Goal: Transaction & Acquisition: Purchase product/service

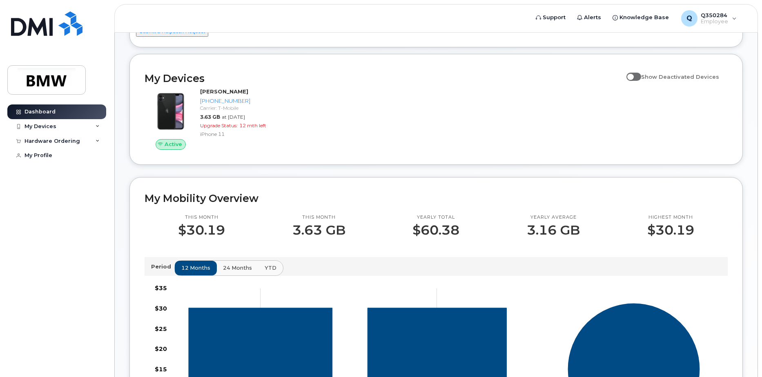
scroll to position [123, 0]
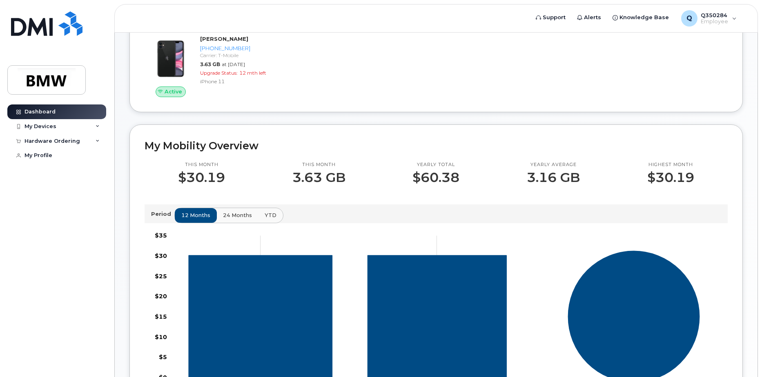
click at [675, 183] on p "$30.19" at bounding box center [670, 177] width 47 height 15
click at [234, 219] on span "24 months" at bounding box center [237, 216] width 29 height 8
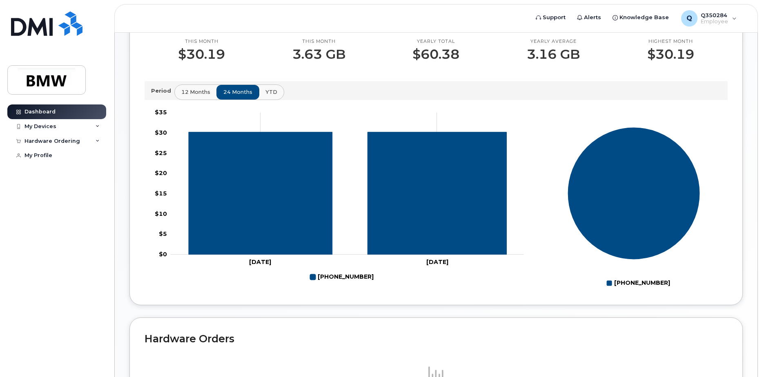
scroll to position [245, 0]
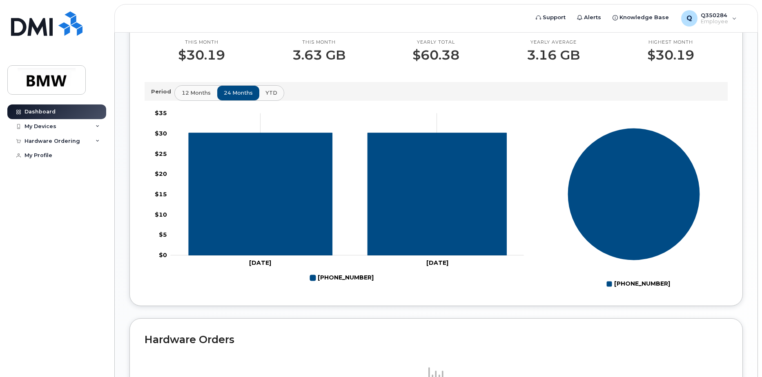
click at [187, 97] on span "12 months" at bounding box center [196, 93] width 29 height 8
click at [234, 97] on span "24 months" at bounding box center [237, 93] width 29 height 8
click at [274, 97] on span "YTD" at bounding box center [271, 93] width 12 height 8
click at [240, 97] on span "24 months" at bounding box center [237, 93] width 29 height 8
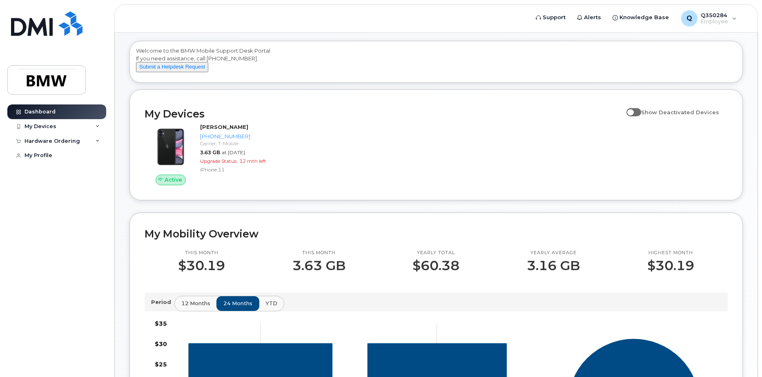
scroll to position [0, 0]
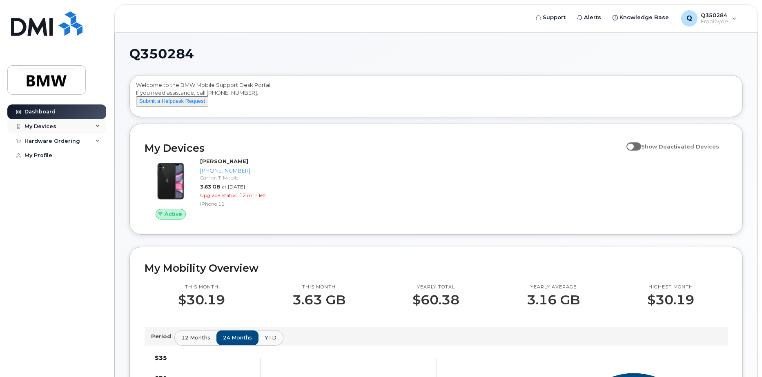
click at [89, 126] on div "My Devices" at bounding box center [56, 126] width 99 height 15
click at [47, 163] on div at bounding box center [36, 162] width 21 height 16
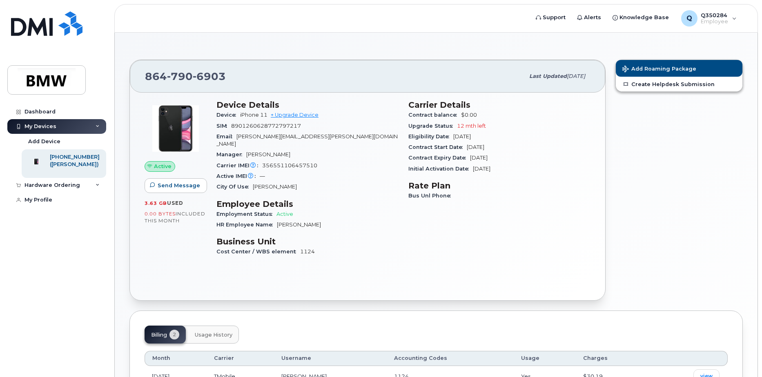
click at [151, 215] on span "0.00 Bytes" at bounding box center [160, 214] width 31 height 6
click at [677, 69] on span "Add Roaming Package" at bounding box center [659, 70] width 74 height 8
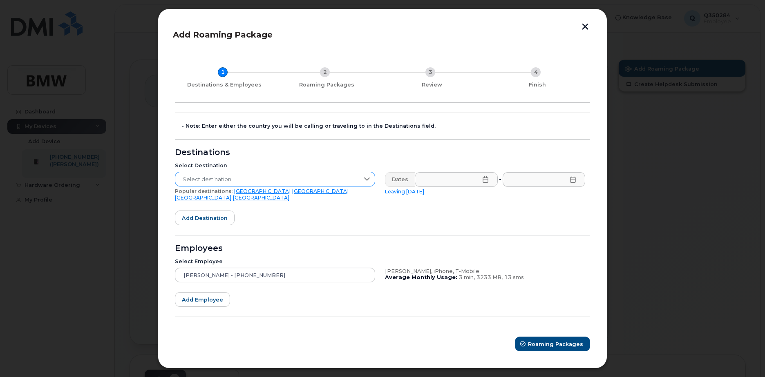
click at [277, 182] on span "Select destination" at bounding box center [267, 179] width 184 height 15
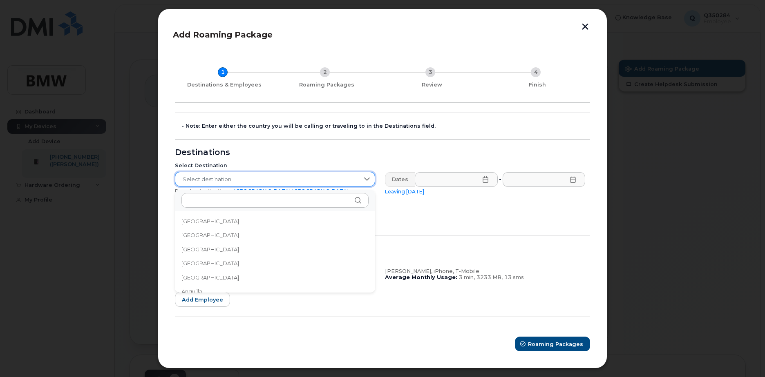
click at [277, 182] on span "Select destination" at bounding box center [267, 179] width 184 height 15
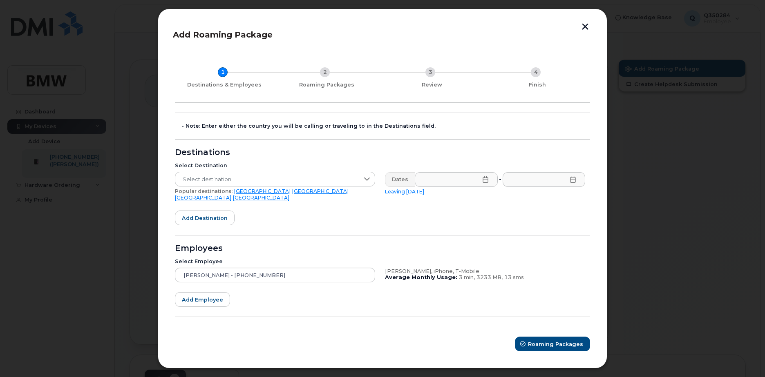
drag, startPoint x: 305, startPoint y: 163, endPoint x: 291, endPoint y: 174, distance: 18.3
click at [306, 163] on div "Select Destination Select destination Popular destinations: [GEOGRAPHIC_DATA] […" at bounding box center [275, 182] width 210 height 49
click at [274, 183] on span "Select destination" at bounding box center [267, 179] width 184 height 15
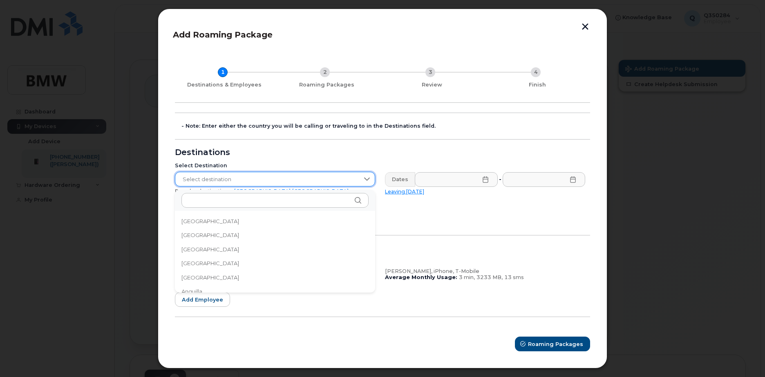
click at [281, 176] on span "Select destination" at bounding box center [267, 179] width 184 height 15
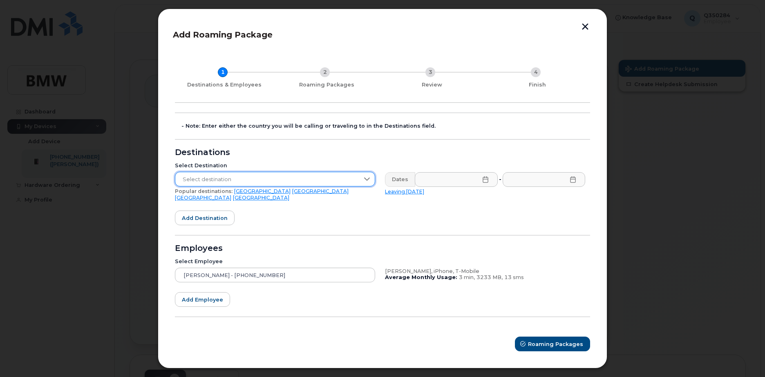
click at [230, 183] on span "Select destination" at bounding box center [267, 179] width 184 height 15
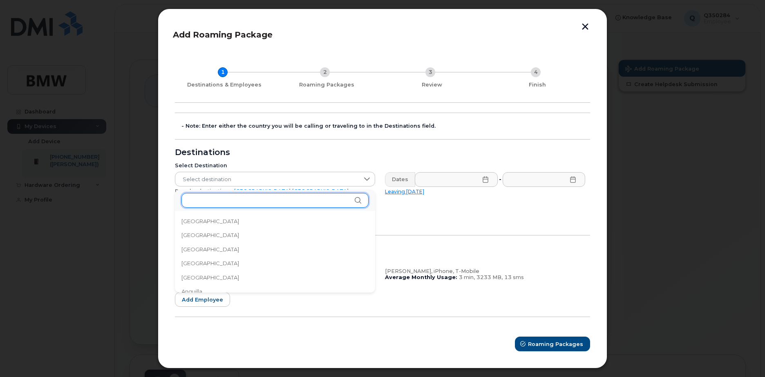
click at [226, 198] on input "text" at bounding box center [274, 200] width 187 height 15
type input "ger"
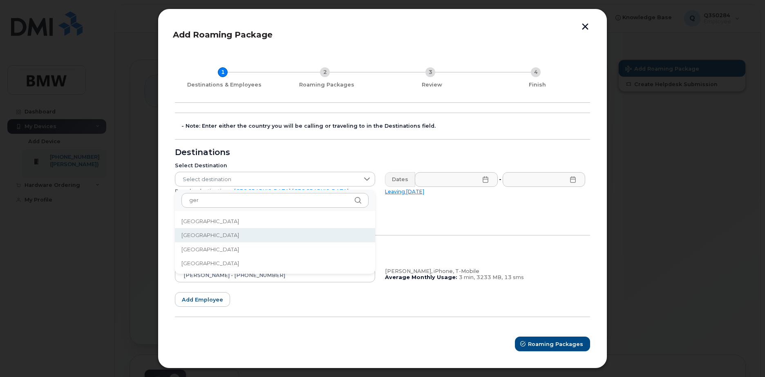
click at [215, 236] on li "[GEOGRAPHIC_DATA]" at bounding box center [275, 235] width 200 height 14
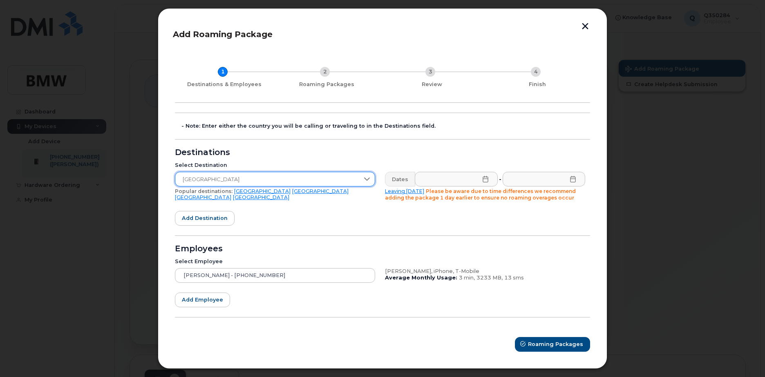
click at [484, 181] on icon at bounding box center [485, 179] width 7 height 7
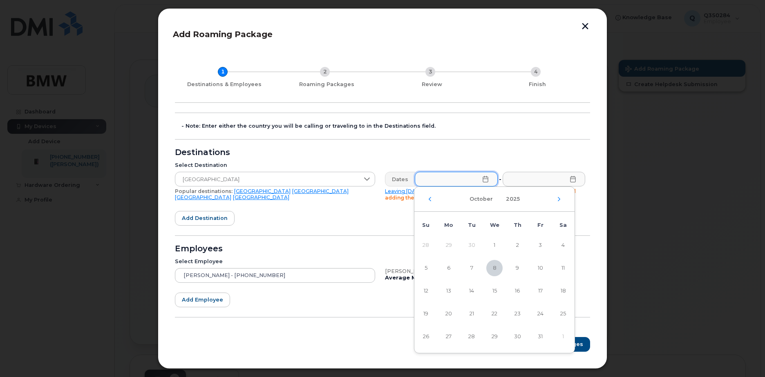
click at [558, 193] on div "[DATE]" at bounding box center [494, 199] width 160 height 25
click at [557, 201] on div "[DATE]" at bounding box center [494, 199] width 160 height 25
click at [558, 201] on icon "Next Month" at bounding box center [558, 199] width 5 height 7
click at [558, 201] on icon "Next Month" at bounding box center [559, 199] width 2 height 4
click at [447, 313] on span "22" at bounding box center [448, 314] width 16 height 16
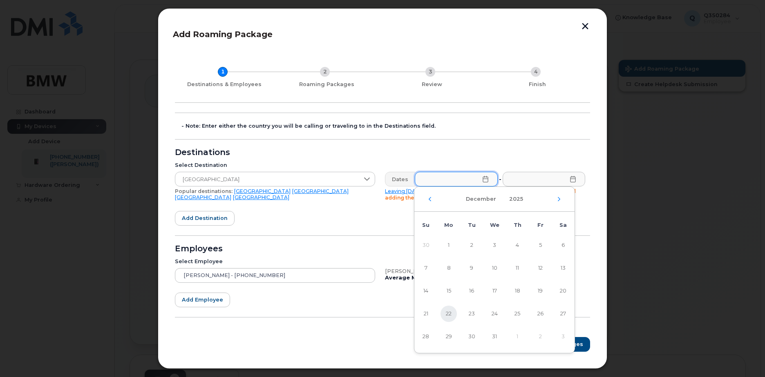
type input "[DATE]"
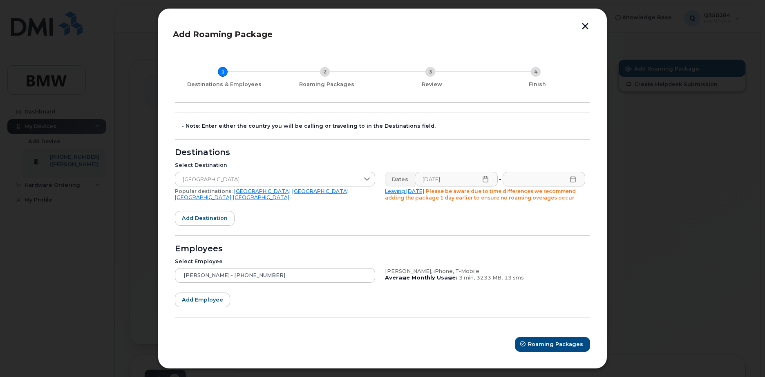
click at [573, 180] on icon at bounding box center [572, 179] width 7 height 7
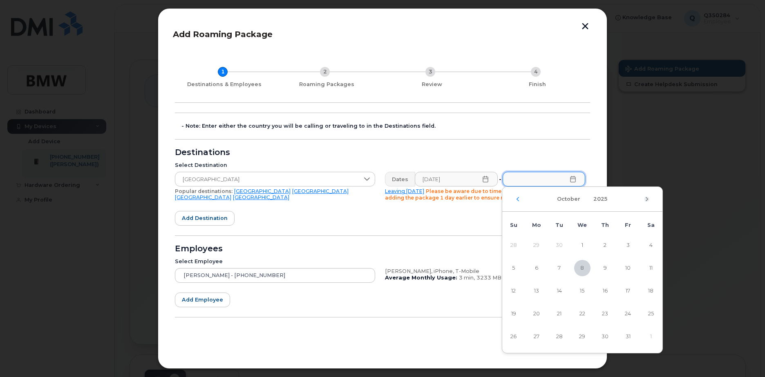
click at [649, 200] on icon "Next Month" at bounding box center [646, 199] width 5 height 7
click at [651, 268] on span "13" at bounding box center [650, 268] width 16 height 16
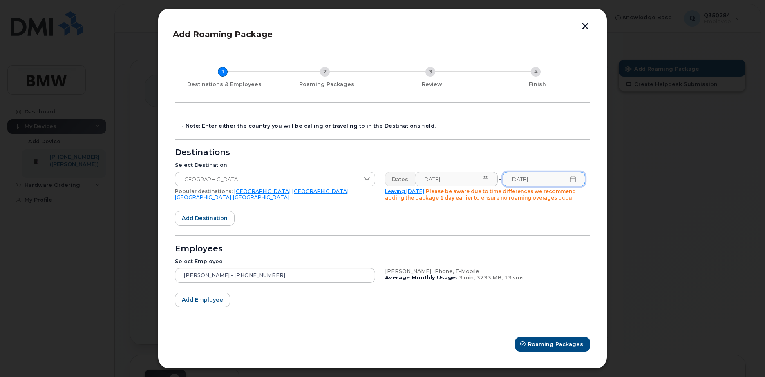
click at [574, 178] on icon at bounding box center [572, 179] width 7 height 7
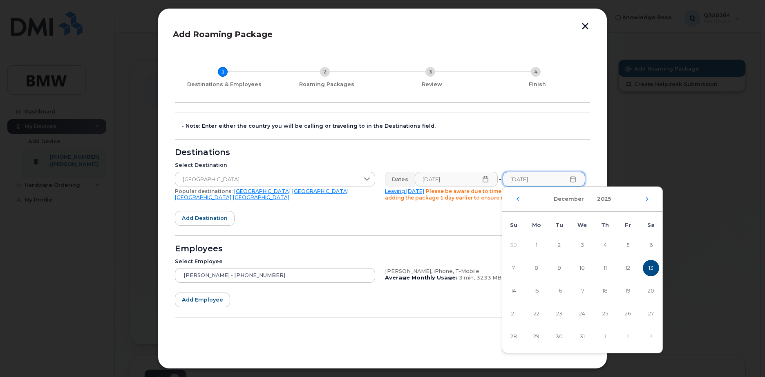
click at [589, 199] on div "[DATE]" at bounding box center [582, 199] width 67 height 15
click at [598, 198] on button "2025" at bounding box center [604, 199] width 24 height 15
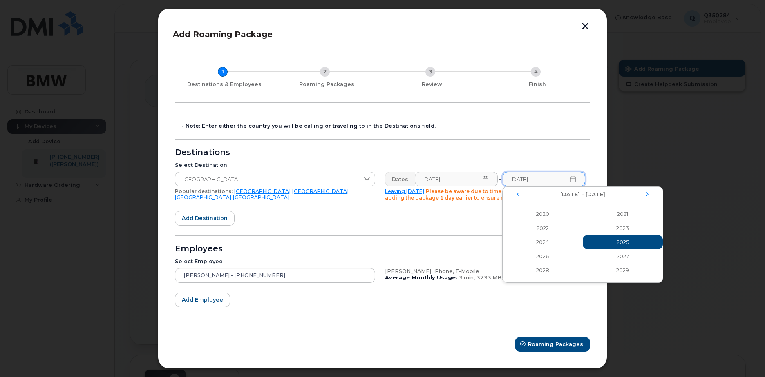
click at [624, 240] on span "2025 2025" at bounding box center [622, 242] width 80 height 14
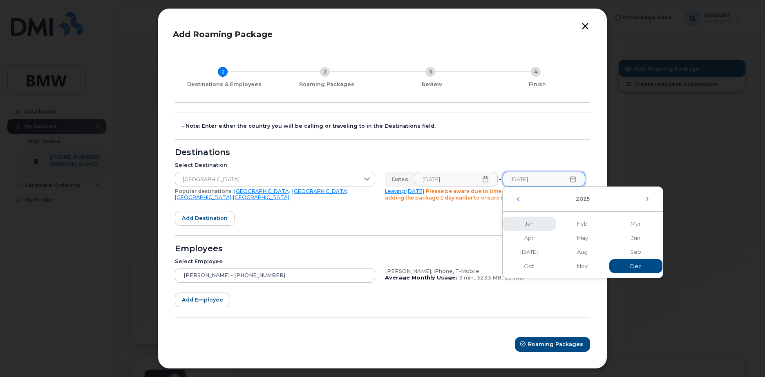
click at [532, 224] on span "Jan" at bounding box center [529, 224] width 54 height 14
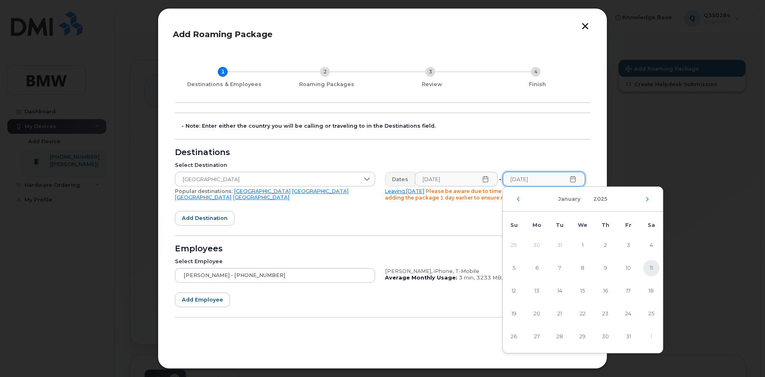
click at [652, 268] on span "11" at bounding box center [651, 268] width 16 height 16
type input "[DATE]"
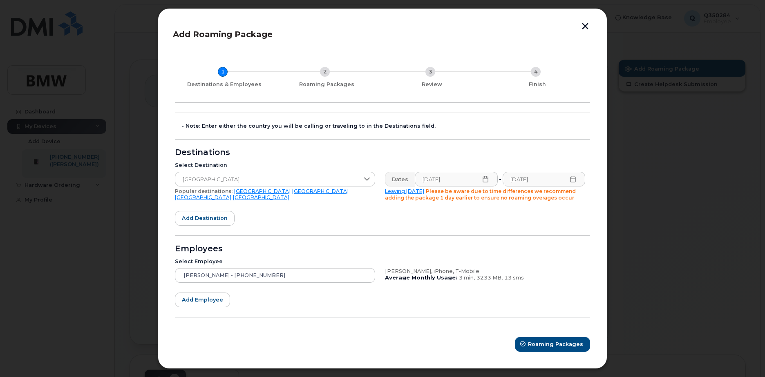
click at [552, 223] on form "- Note: Enter either the country you will be calling or traveling to in the Des…" at bounding box center [382, 232] width 415 height 239
click at [215, 222] on span "Add destination" at bounding box center [205, 218] width 46 height 8
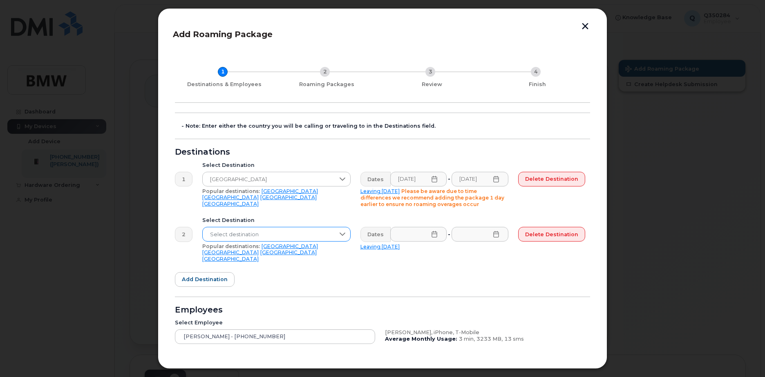
click at [295, 234] on span "Select destination" at bounding box center [269, 234] width 132 height 15
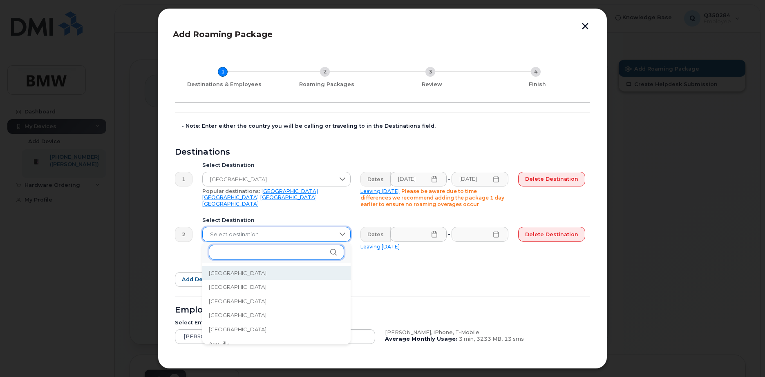
click at [234, 252] on input "text" at bounding box center [276, 252] width 135 height 15
type input "mex"
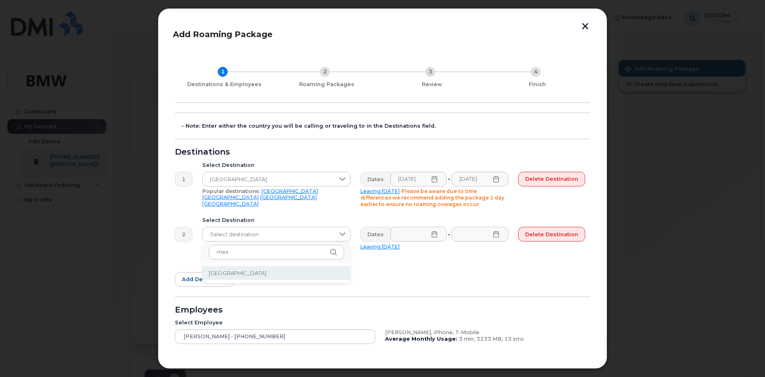
click at [254, 270] on li "[GEOGRAPHIC_DATA]" at bounding box center [276, 273] width 148 height 14
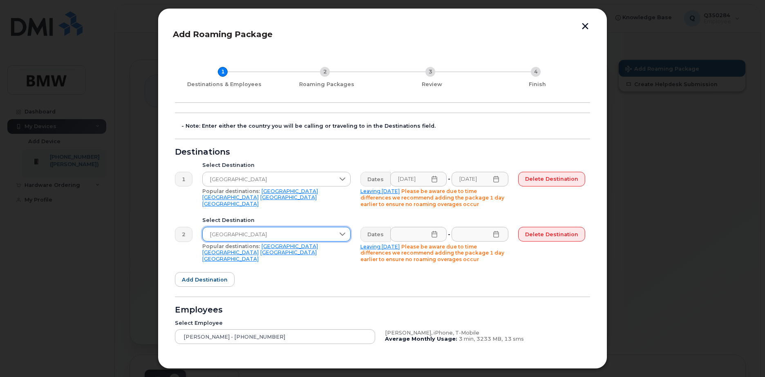
click at [434, 236] on icon at bounding box center [434, 234] width 7 height 7
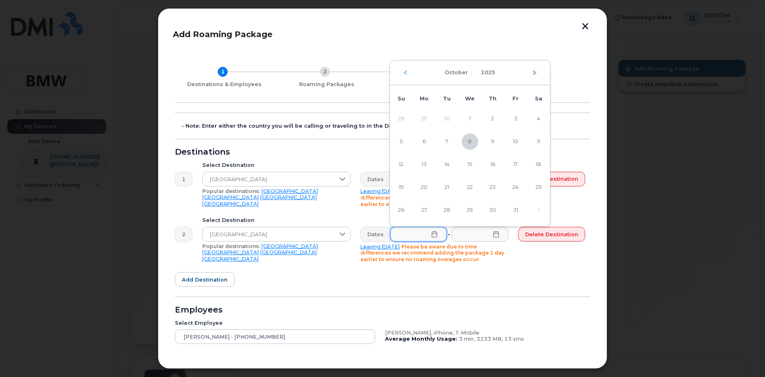
click at [534, 73] on icon "Next Month" at bounding box center [534, 72] width 5 height 7
click at [535, 73] on icon "Next Month" at bounding box center [534, 73] width 2 height 4
click at [401, 116] on span "1" at bounding box center [401, 119] width 16 height 16
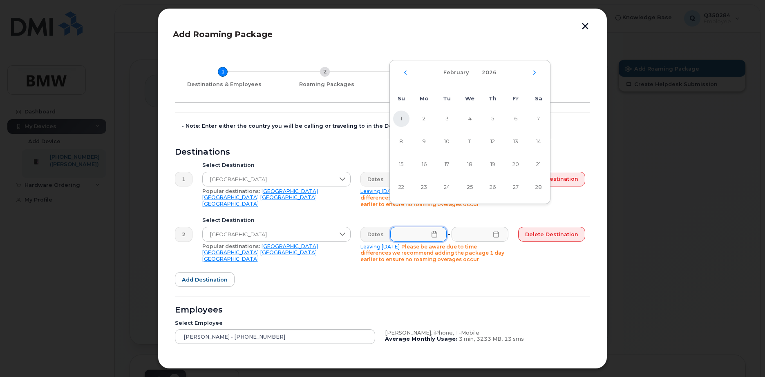
type input "[DATE]"
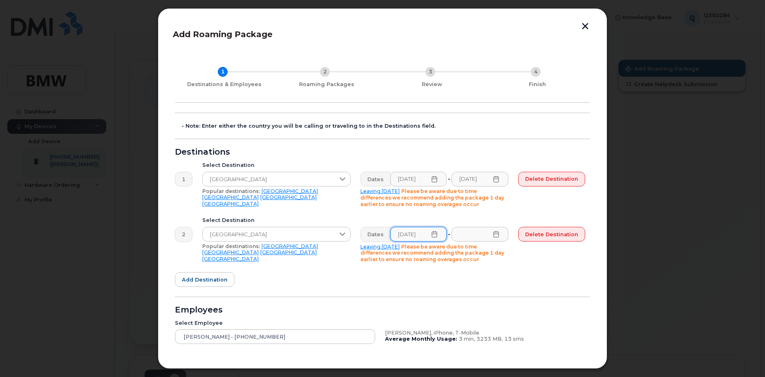
click at [496, 234] on icon at bounding box center [496, 234] width 7 height 7
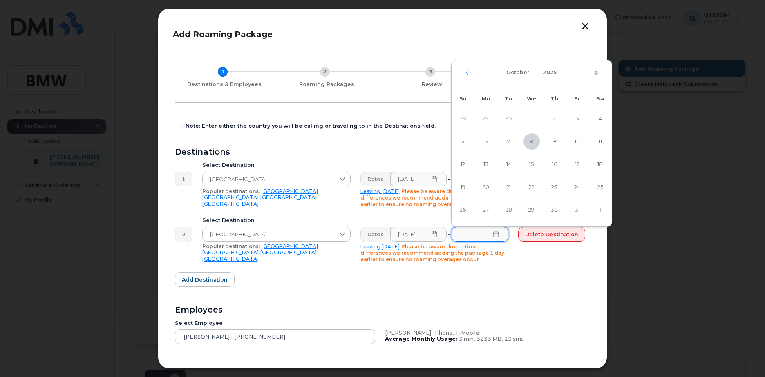
click at [593, 72] on icon "Next Month" at bounding box center [595, 72] width 5 height 7
click at [595, 73] on icon "Next Month" at bounding box center [595, 72] width 5 height 7
click at [595, 74] on icon "Next Month" at bounding box center [595, 72] width 5 height 7
click at [603, 188] on span "28" at bounding box center [600, 187] width 16 height 16
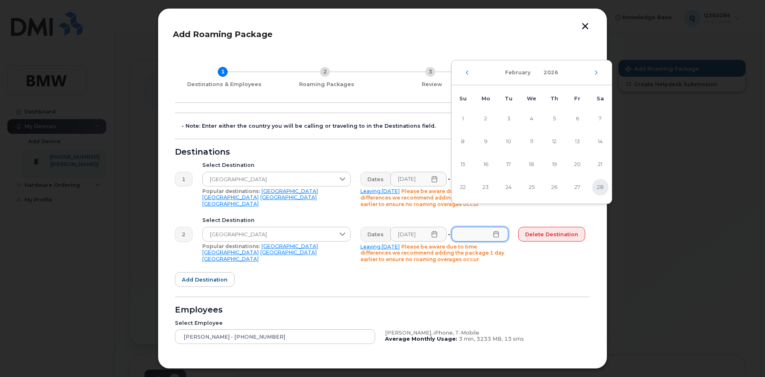
type input "[DATE]"
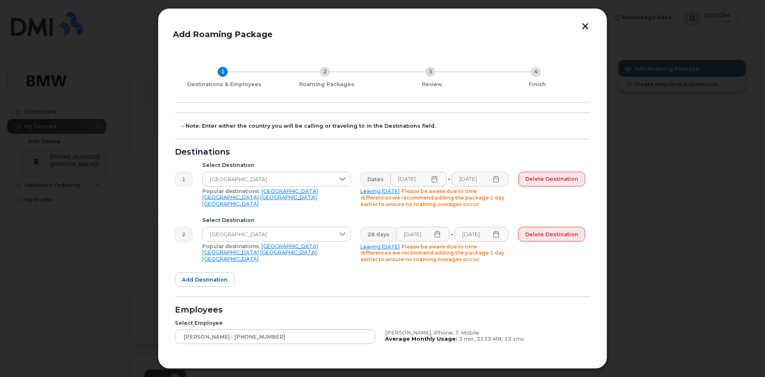
drag, startPoint x: 536, startPoint y: 299, endPoint x: 543, endPoint y: 301, distance: 7.1
click at [537, 299] on form "- Note: Enter either the country you will be calling or traveling to in the Des…" at bounding box center [382, 263] width 415 height 301
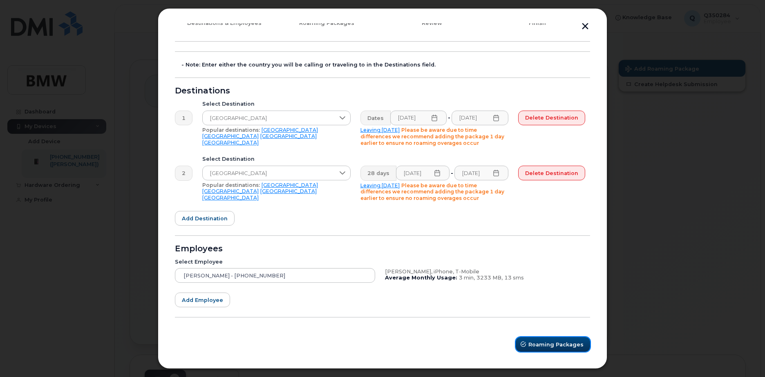
click at [560, 345] on span "Roaming Packages" at bounding box center [555, 345] width 55 height 8
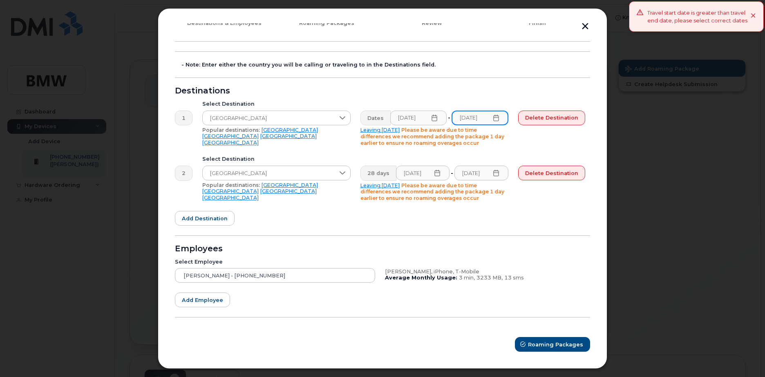
click at [486, 117] on input "[DATE]" at bounding box center [479, 118] width 57 height 15
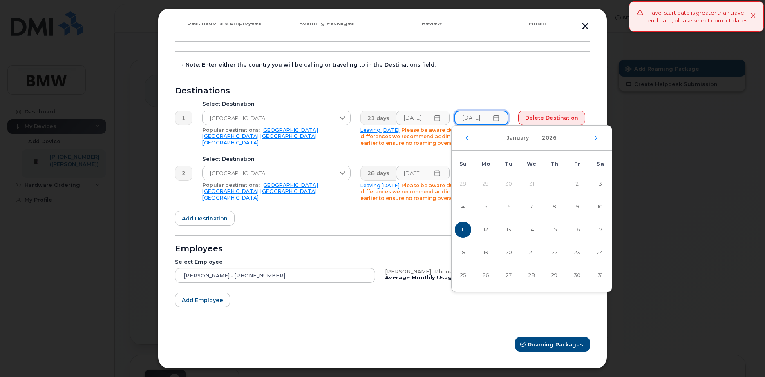
scroll to position [0, 1]
type input "[DATE]"
click at [527, 85] on form "- Note: Enter either the country you will be calling or traveling to in the Des…" at bounding box center [382, 201] width 415 height 301
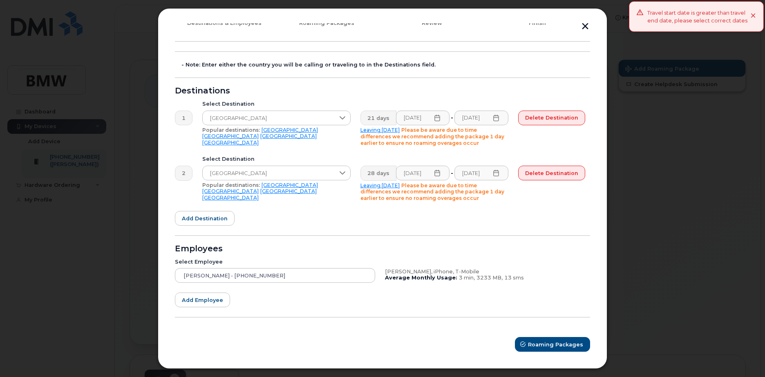
click at [497, 117] on icon at bounding box center [496, 118] width 7 height 7
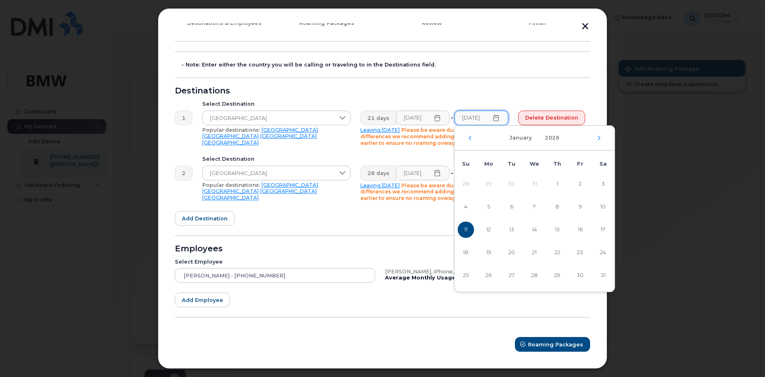
click at [497, 117] on icon at bounding box center [496, 118] width 7 height 7
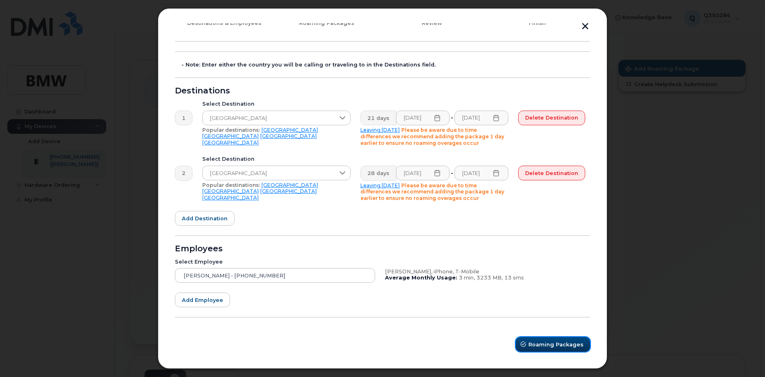
click at [554, 345] on span "Roaming Packages" at bounding box center [555, 345] width 55 height 8
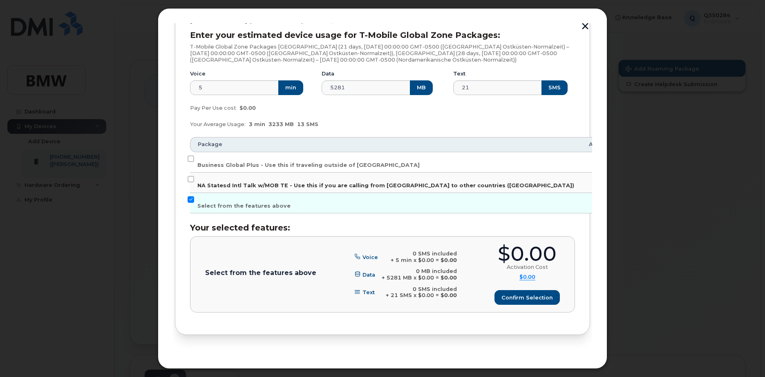
scroll to position [138, 0]
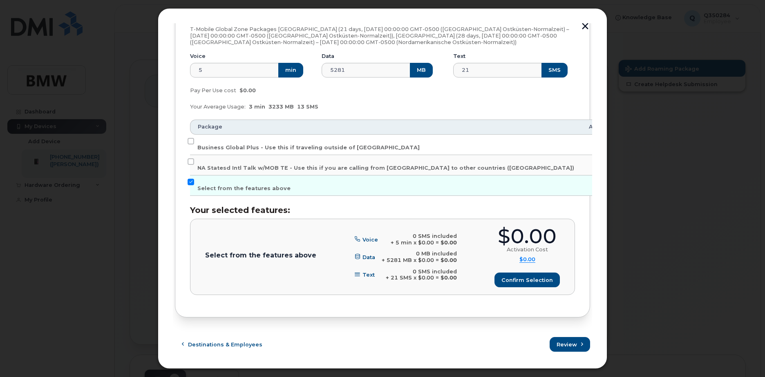
click at [653, 145] on td "$50.00" at bounding box center [670, 145] width 34 height 20
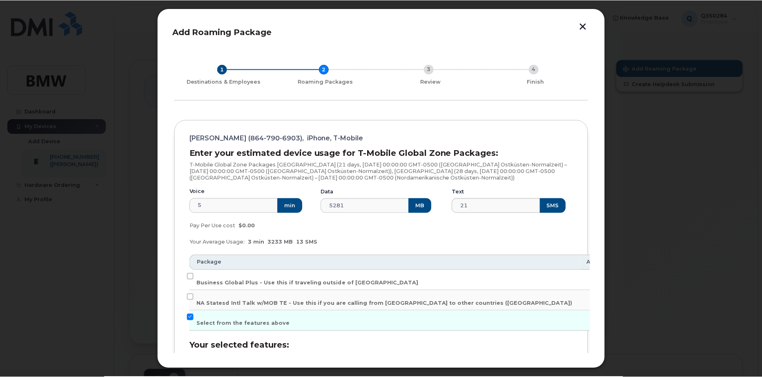
scroll to position [0, 0]
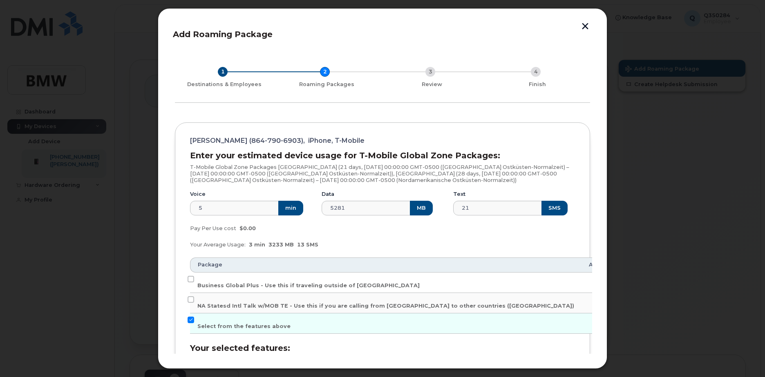
click at [586, 29] on button "button" at bounding box center [585, 27] width 12 height 9
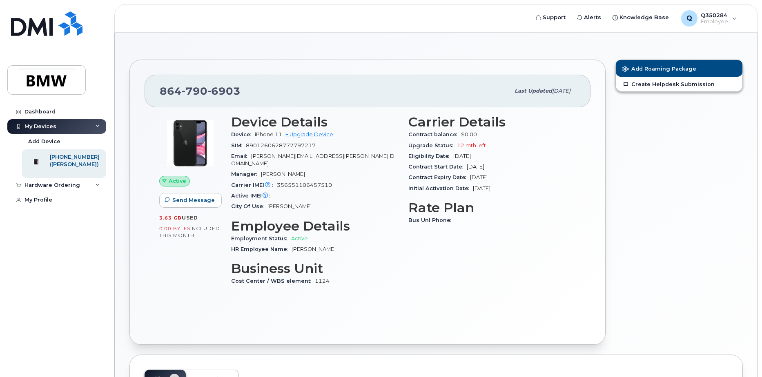
click at [620, 204] on div "Add Roaming Package Create Helpdesk Submission" at bounding box center [679, 202] width 137 height 295
click at [189, 202] on span "Send Message" at bounding box center [193, 200] width 42 height 8
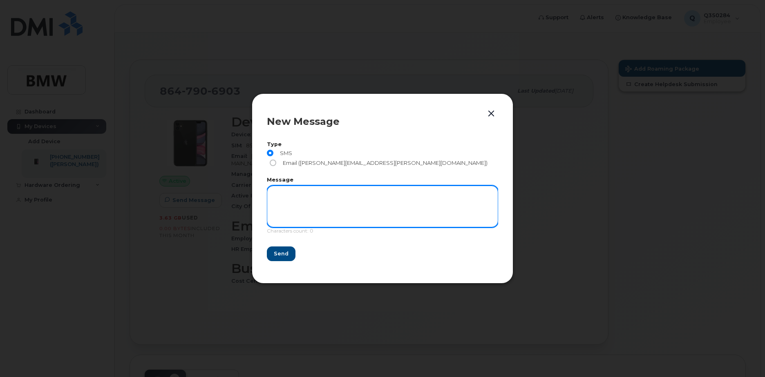
click at [328, 205] on textarea at bounding box center [382, 207] width 231 height 42
type textarea "hi"
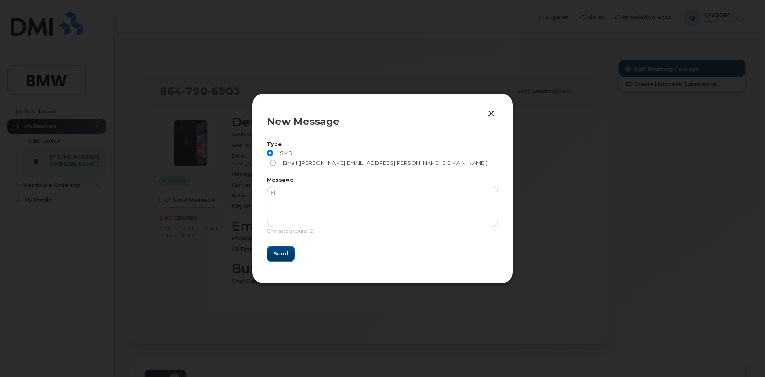
click at [272, 248] on button "Send" at bounding box center [281, 254] width 28 height 15
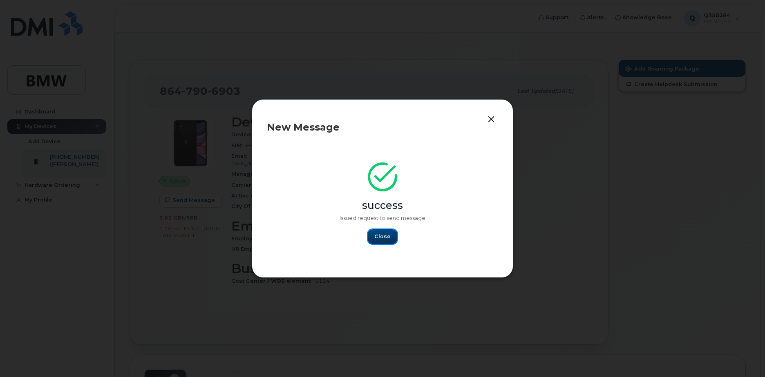
click at [382, 234] on span "Close" at bounding box center [382, 237] width 16 height 8
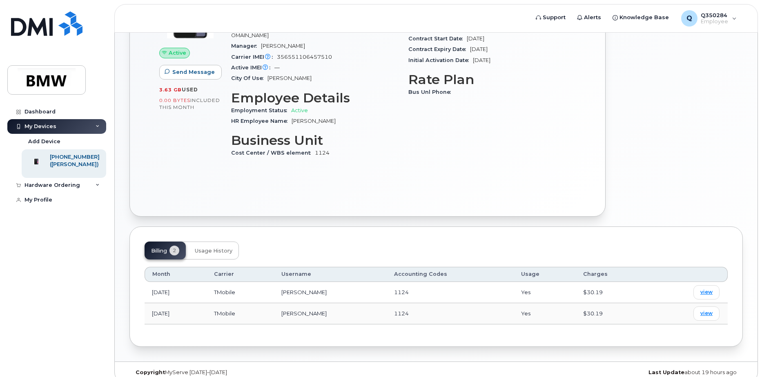
scroll to position [132, 0]
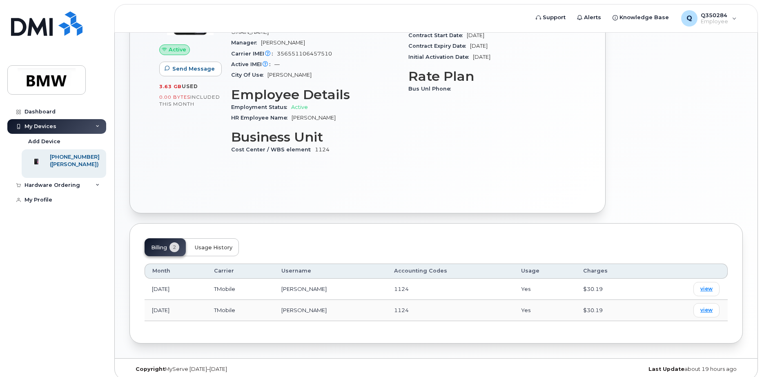
click at [222, 245] on span "Usage History" at bounding box center [214, 248] width 38 height 7
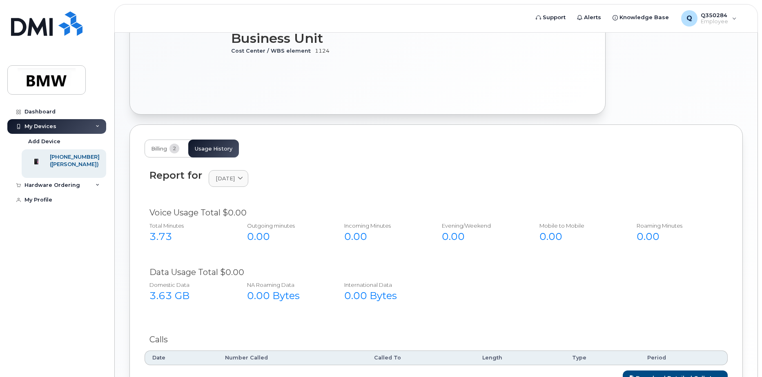
scroll to position [295, 0]
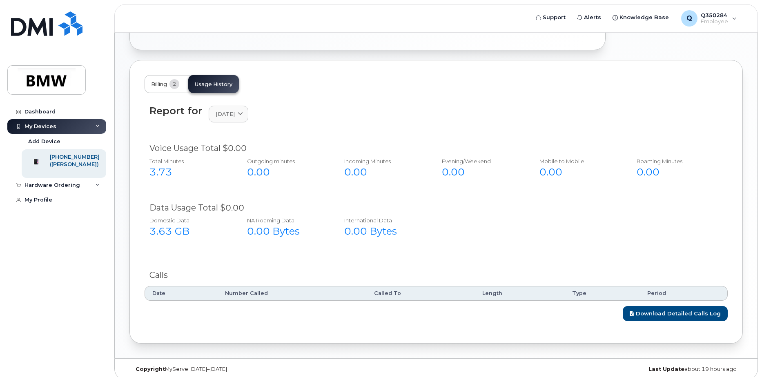
click at [159, 81] on span "Billing" at bounding box center [159, 84] width 16 height 7
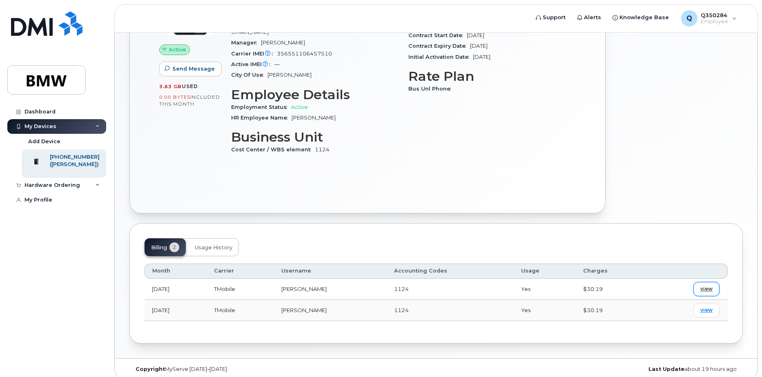
click at [703, 285] on span "view" at bounding box center [706, 288] width 12 height 7
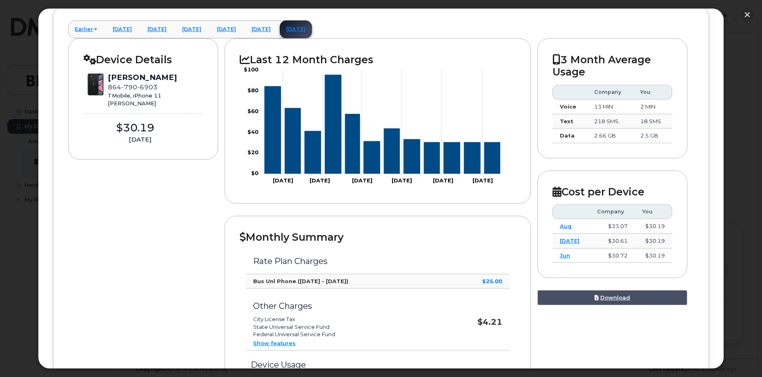
scroll to position [82, 0]
click at [325, 280] on strong "Bus Unl Phone ([DATE] - [DATE])" at bounding box center [300, 282] width 95 height 7
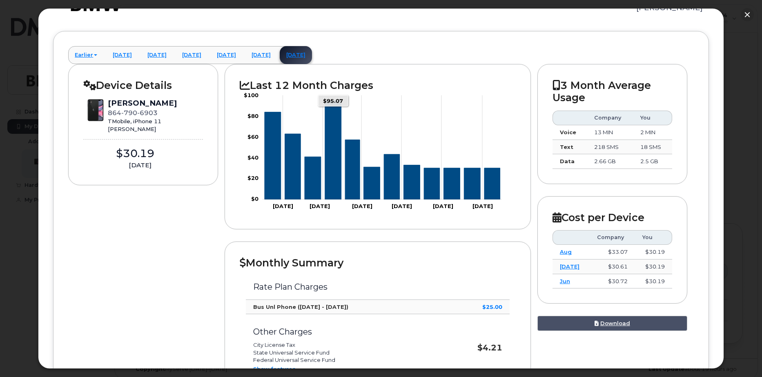
scroll to position [41, 0]
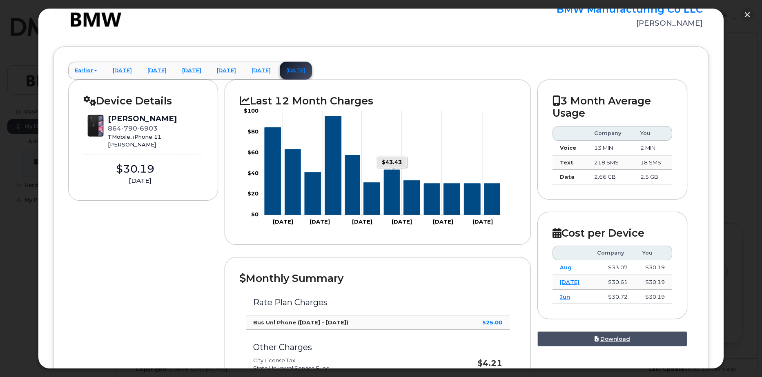
click at [390, 198] on icon "Series" at bounding box center [392, 192] width 16 height 45
click at [334, 192] on icon "Series" at bounding box center [333, 165] width 16 height 99
click at [267, 187] on icon "Series" at bounding box center [273, 171] width 16 height 87
click at [88, 70] on link "Earlier" at bounding box center [86, 71] width 36 height 18
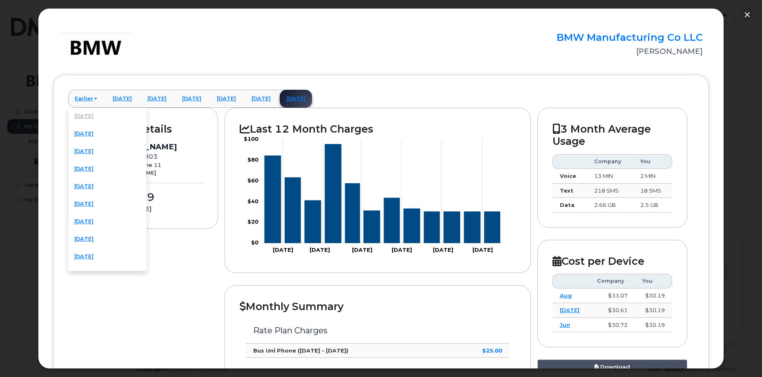
scroll to position [0, 0]
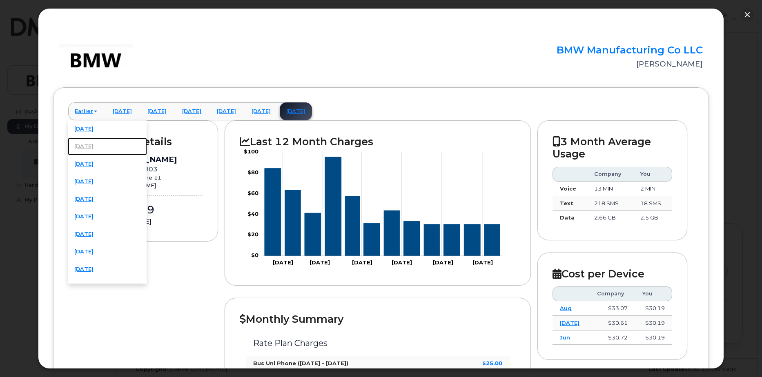
click at [96, 147] on link "[DATE]" at bounding box center [107, 147] width 79 height 18
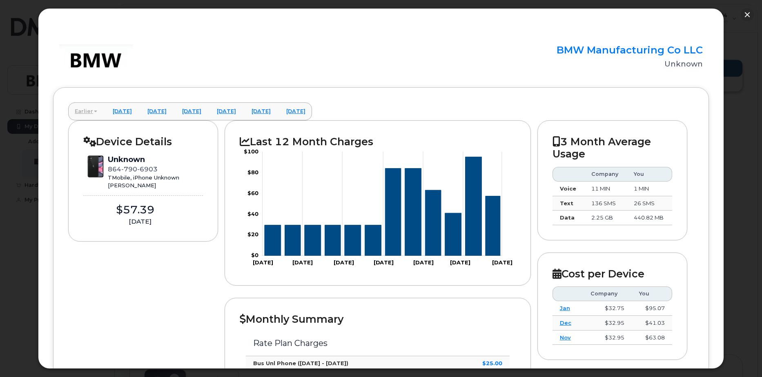
click at [88, 112] on link "Earlier" at bounding box center [86, 112] width 36 height 18
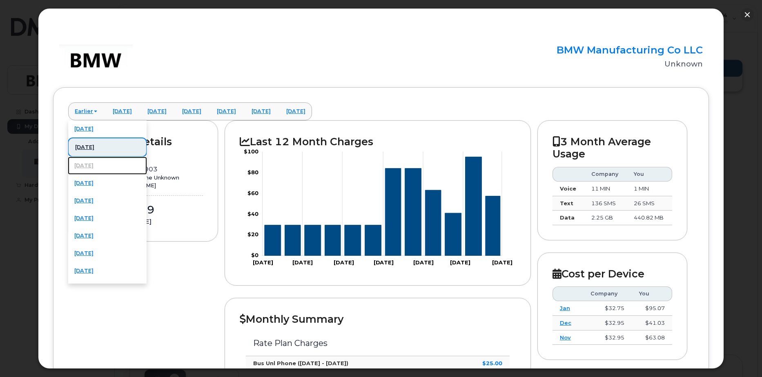
click at [88, 166] on link "[DATE]" at bounding box center [107, 166] width 79 height 18
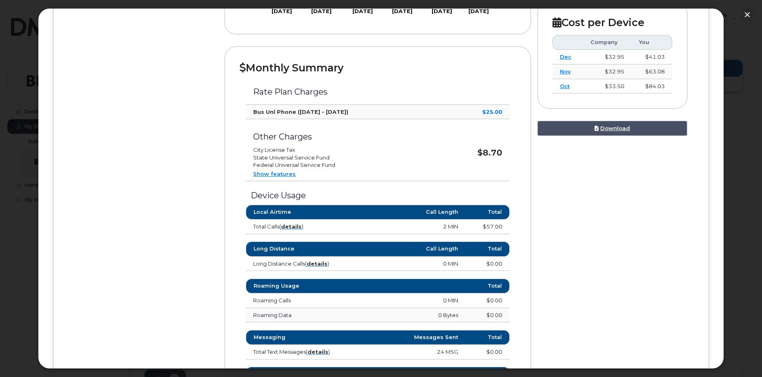
scroll to position [252, 0]
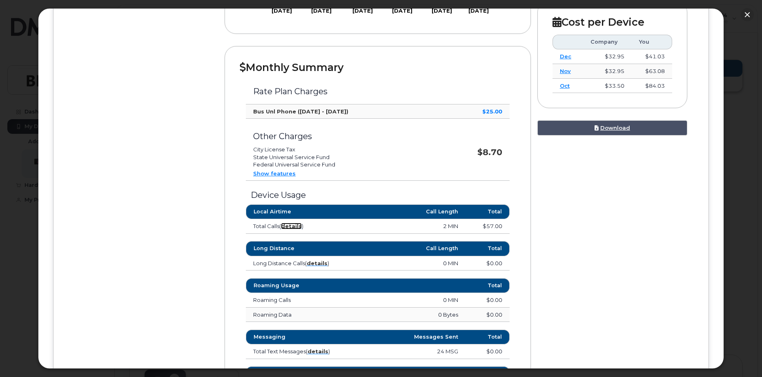
click at [290, 228] on strong "details" at bounding box center [291, 226] width 21 height 7
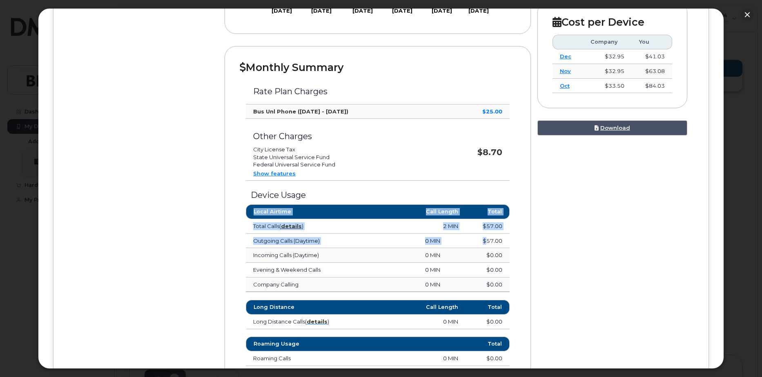
drag, startPoint x: 483, startPoint y: 241, endPoint x: 517, endPoint y: 242, distance: 33.9
click at [517, 242] on div "Monthly Summary Rate Plan Charges Bus Unl Phone ([DATE] - [DATE]) $25.00 Other …" at bounding box center [378, 311] width 306 height 531
drag, startPoint x: 517, startPoint y: 242, endPoint x: 528, endPoint y: 244, distance: 11.2
click at [528, 244] on div "Monthly Summary Rate Plan Charges Bus Unl Phone ([DATE] - [DATE]) $25.00 Other …" at bounding box center [378, 311] width 306 height 531
click at [511, 256] on div "Device Usage Local Airtime Call Length Total Total Calls ( details ) 2 MIN $57.…" at bounding box center [378, 237] width 276 height 112
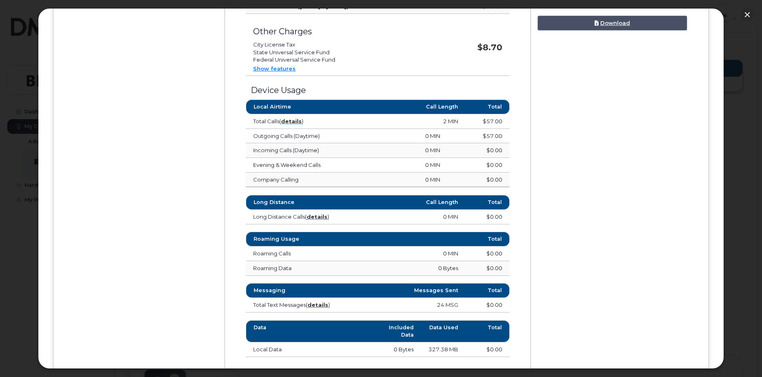
scroll to position [352, 0]
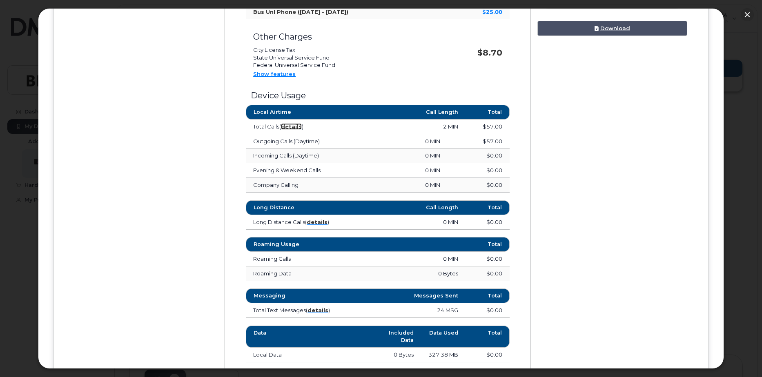
click at [294, 125] on strong "details" at bounding box center [291, 126] width 21 height 7
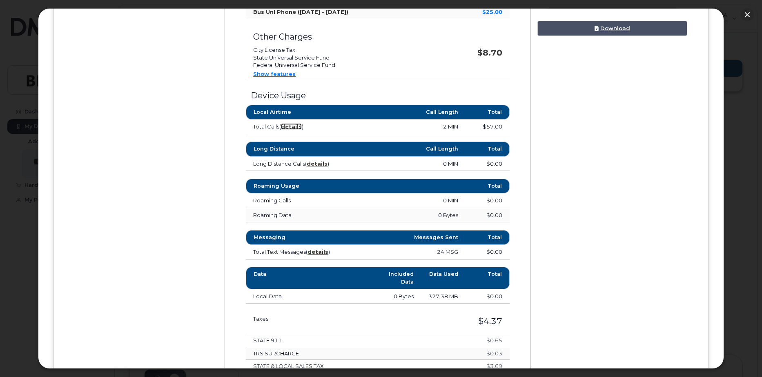
click at [294, 127] on strong "details" at bounding box center [291, 126] width 21 height 7
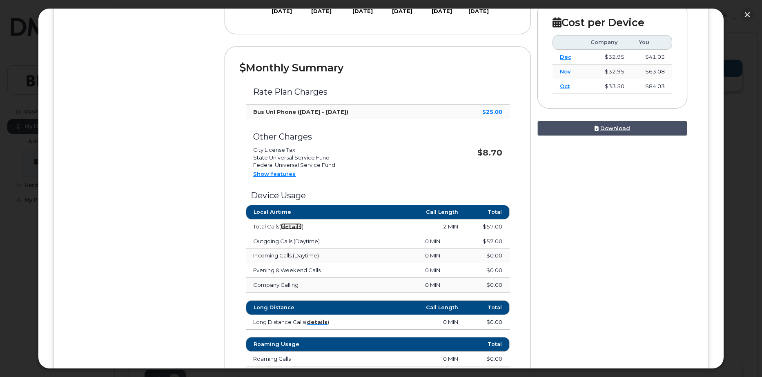
scroll to position [229, 0]
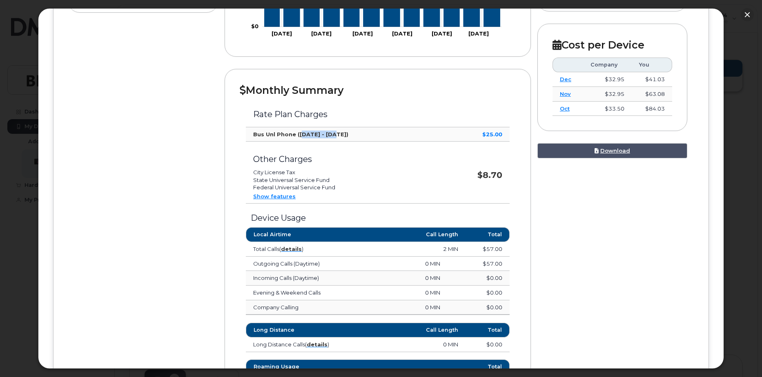
drag, startPoint x: 302, startPoint y: 137, endPoint x: 331, endPoint y: 139, distance: 29.1
click at [331, 139] on td "Bus Unl Phone ([DATE] - [DATE])" at bounding box center [343, 134] width 194 height 15
drag, startPoint x: 331, startPoint y: 139, endPoint x: 390, endPoint y: 139, distance: 58.8
click at [390, 139] on td "Bus Unl Phone ([DATE] - [DATE])" at bounding box center [343, 134] width 194 height 15
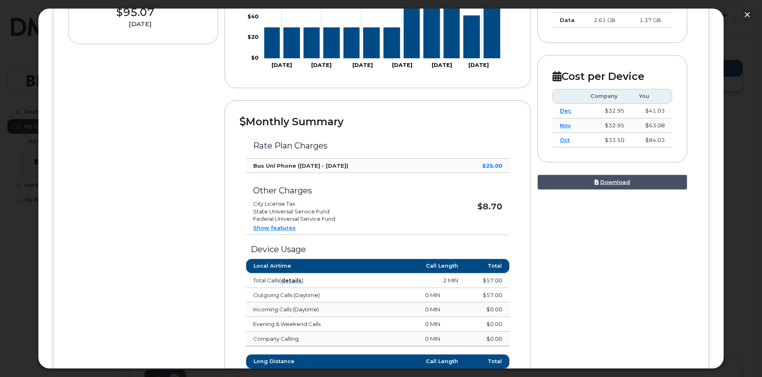
scroll to position [188, 0]
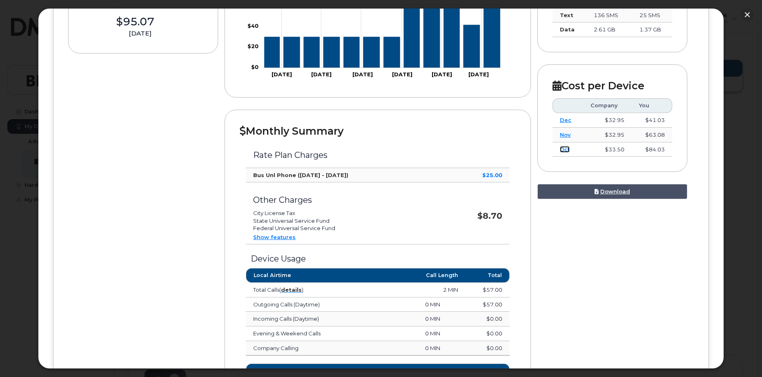
click at [563, 148] on link "Oct" at bounding box center [565, 149] width 10 height 7
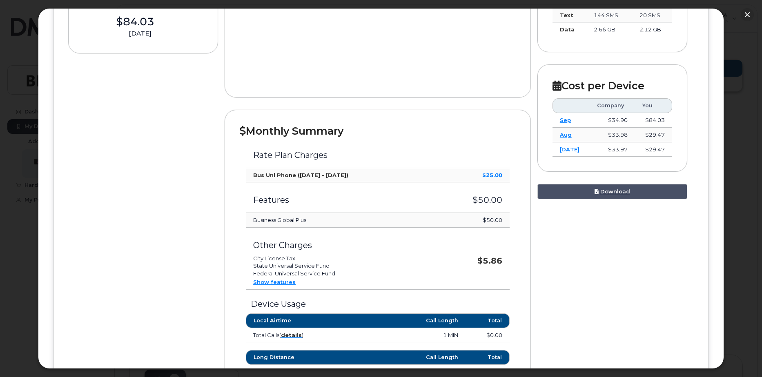
click at [268, 201] on h3 "Features" at bounding box center [339, 200] width 173 height 9
click at [278, 222] on td "Business Global Plus" at bounding box center [339, 220] width 187 height 15
click at [494, 221] on td "$50.00" at bounding box center [472, 220] width 76 height 15
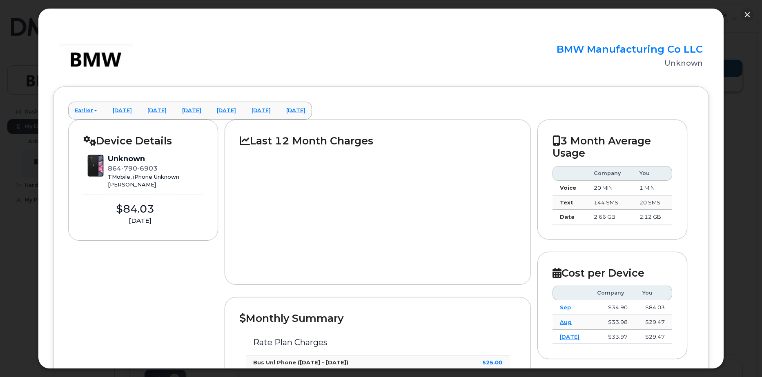
scroll to position [0, 0]
click at [81, 110] on link "Earlier" at bounding box center [86, 112] width 36 height 18
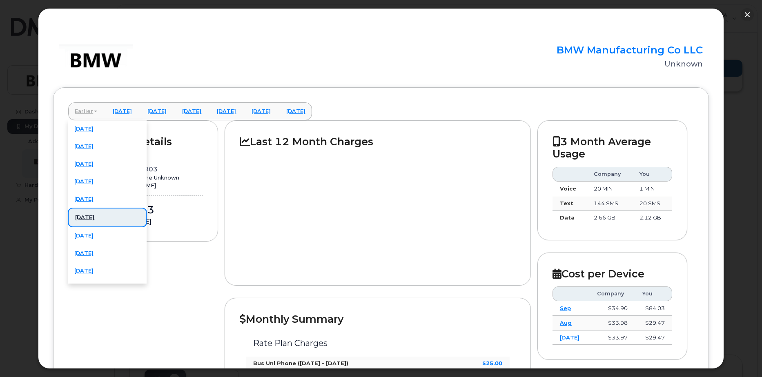
click at [81, 110] on link "Earlier" at bounding box center [86, 112] width 36 height 18
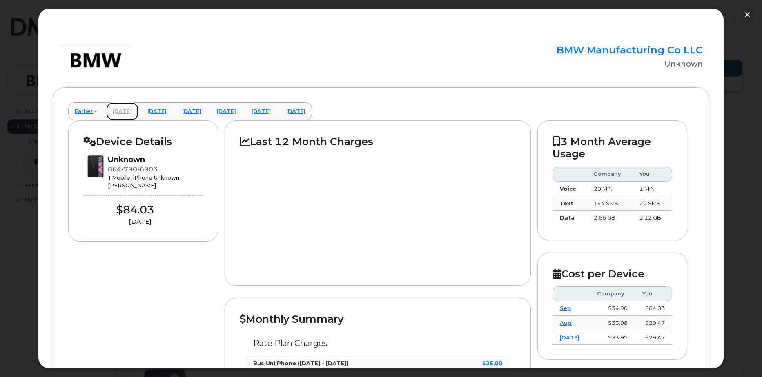
click at [127, 111] on link "[DATE]" at bounding box center [122, 112] width 32 height 18
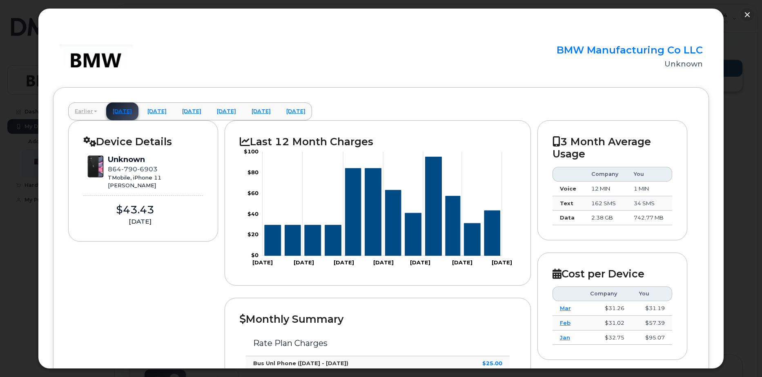
click at [85, 112] on link "Earlier" at bounding box center [86, 112] width 36 height 18
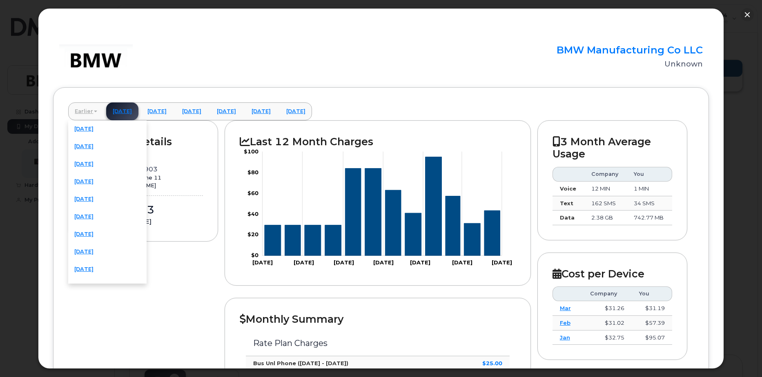
click at [85, 112] on link "Earlier" at bounding box center [86, 112] width 36 height 18
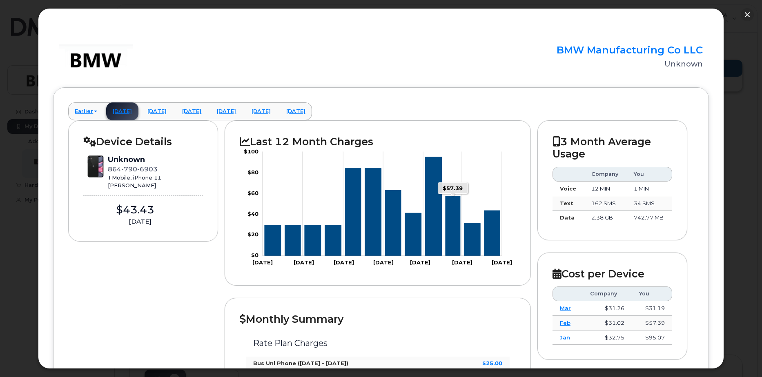
click at [453, 242] on icon "Series" at bounding box center [453, 226] width 15 height 60
click at [78, 113] on link "Earlier" at bounding box center [86, 112] width 36 height 18
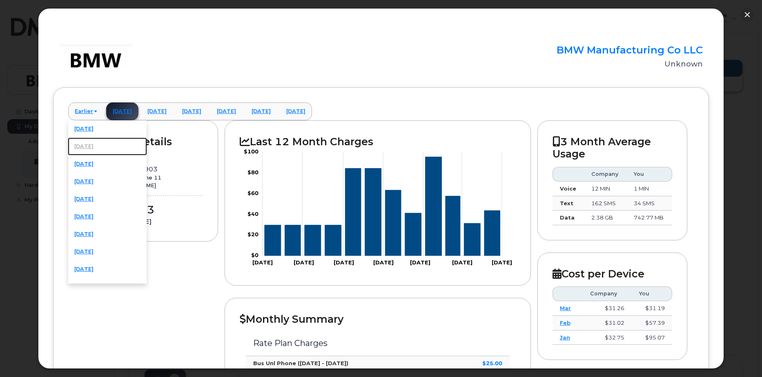
click at [98, 143] on link "[DATE]" at bounding box center [107, 147] width 79 height 18
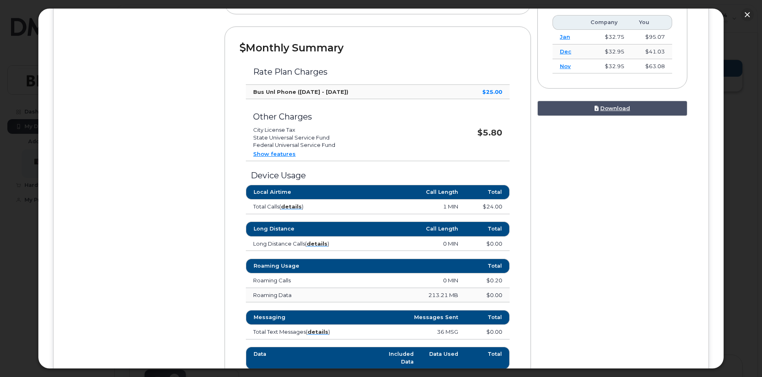
scroll to position [286, 0]
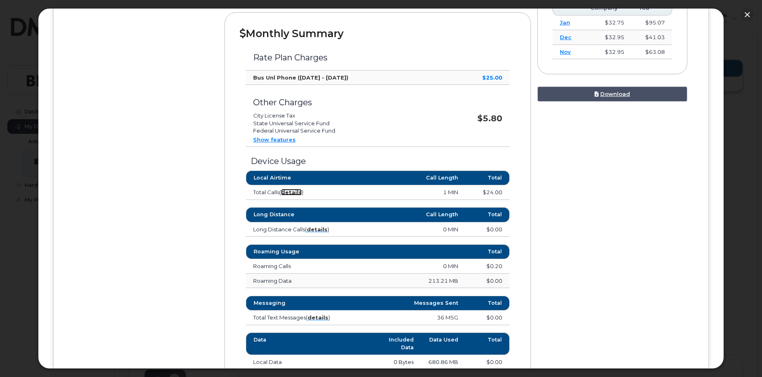
click at [291, 192] on strong "details" at bounding box center [291, 192] width 21 height 7
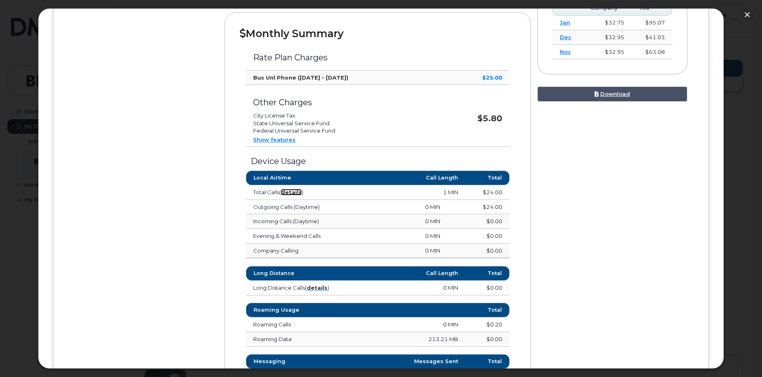
click at [289, 195] on strong "details" at bounding box center [291, 192] width 21 height 7
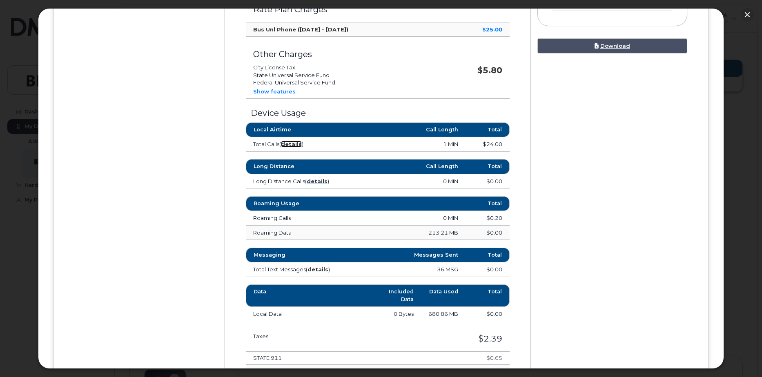
scroll to position [334, 0]
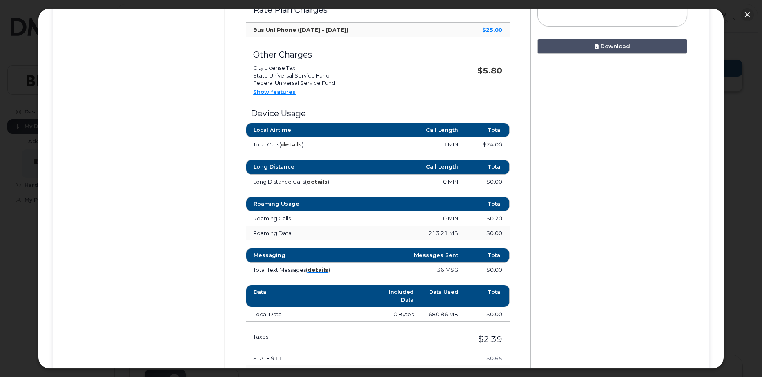
click at [442, 233] on td "213.21 MB" at bounding box center [411, 233] width 110 height 15
click at [319, 270] on strong "details" at bounding box center [318, 270] width 21 height 7
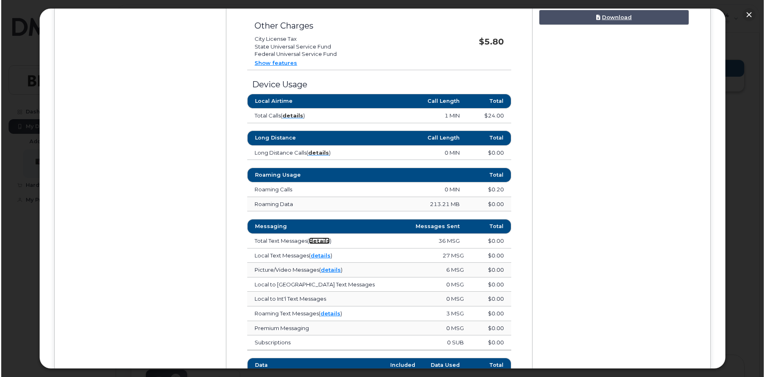
scroll to position [415, 0]
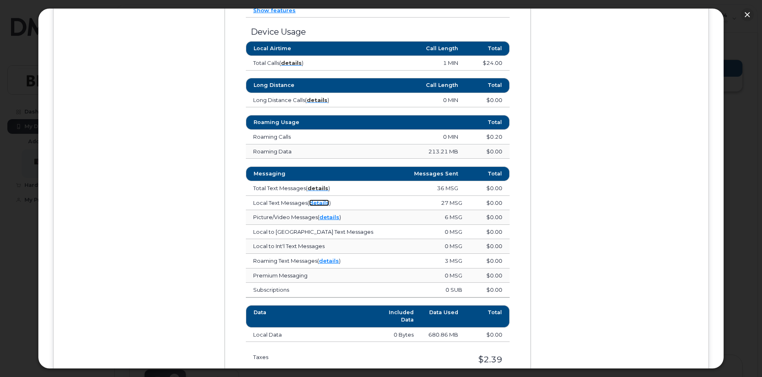
click at [321, 205] on link "details" at bounding box center [319, 203] width 20 height 7
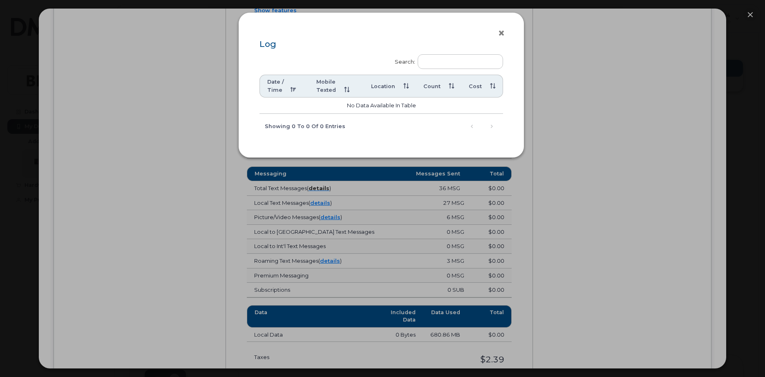
click at [500, 34] on button "×" at bounding box center [502, 33] width 11 height 12
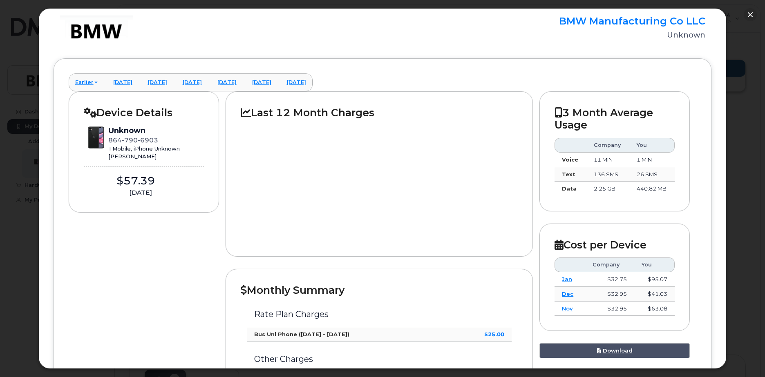
scroll to position [0, 0]
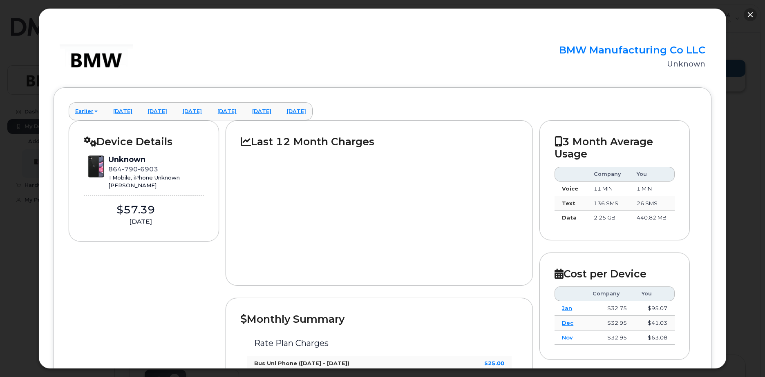
click at [750, 13] on button "button" at bounding box center [749, 14] width 13 height 13
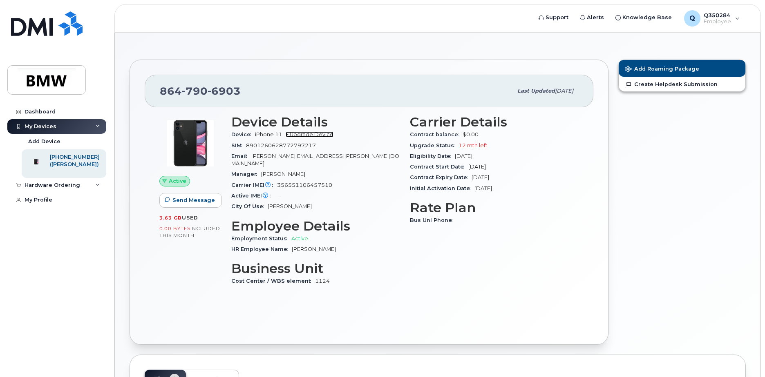
click at [322, 136] on link "+ Upgrade Device" at bounding box center [309, 135] width 48 height 6
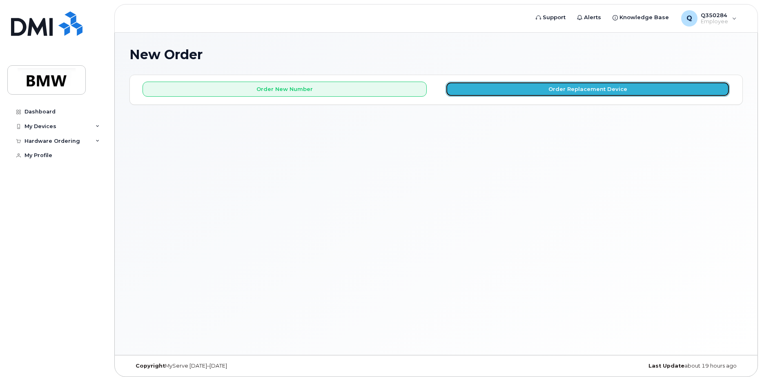
click at [618, 92] on button "Order Replacement Device" at bounding box center [588, 89] width 284 height 15
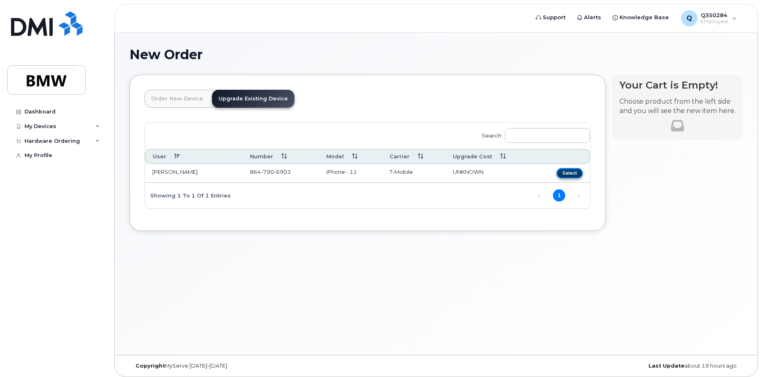
click at [569, 174] on button "Select" at bounding box center [570, 173] width 26 height 10
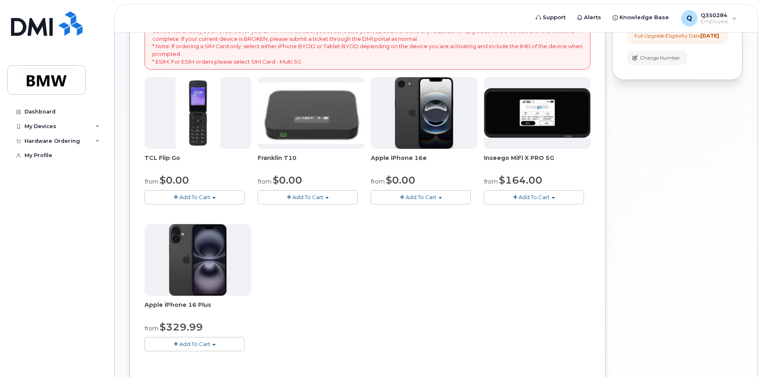
scroll to position [225, 0]
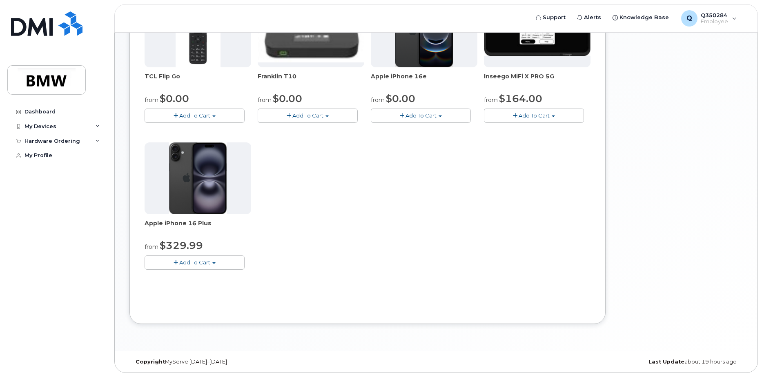
click at [214, 263] on span "button" at bounding box center [213, 264] width 3 height 2
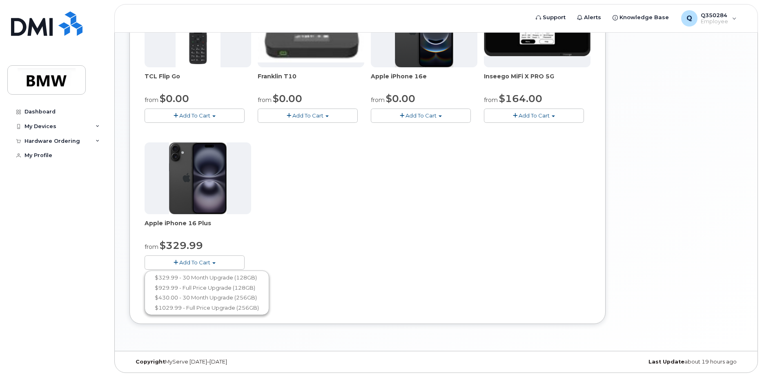
click at [448, 116] on button "Add To Cart" at bounding box center [421, 116] width 100 height 14
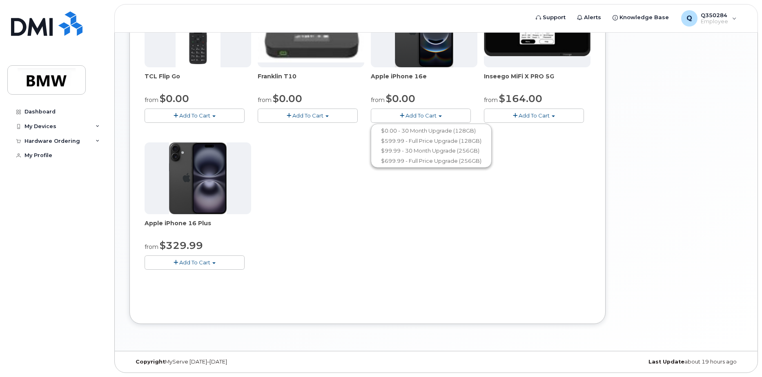
click at [223, 267] on button "Add To Cart" at bounding box center [195, 263] width 100 height 14
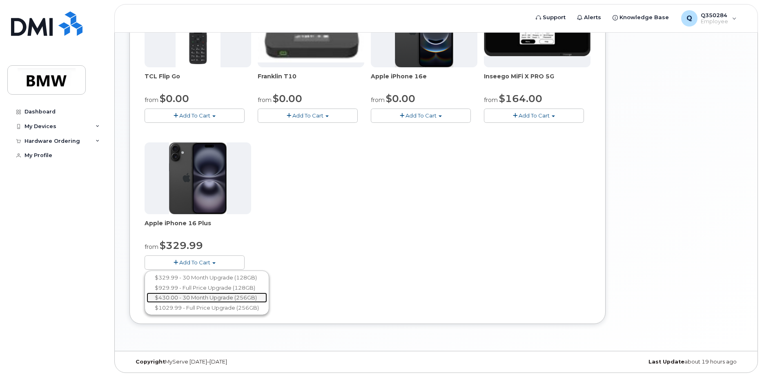
click at [234, 301] on link "$430.00 - 30 Month Upgrade (256GB)" at bounding box center [207, 298] width 120 height 10
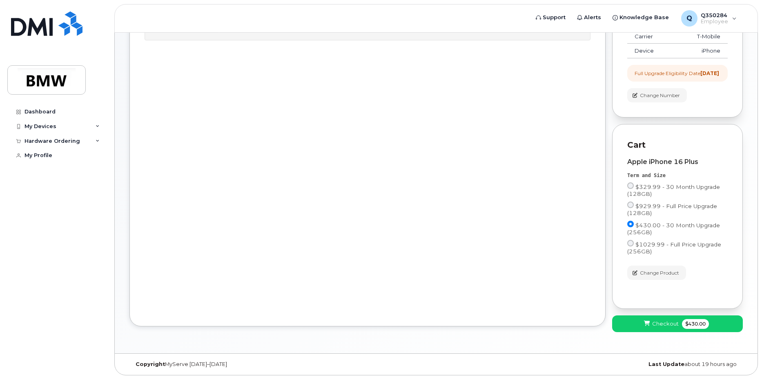
scroll to position [0, 0]
